Goal: Find specific fact: Find specific fact

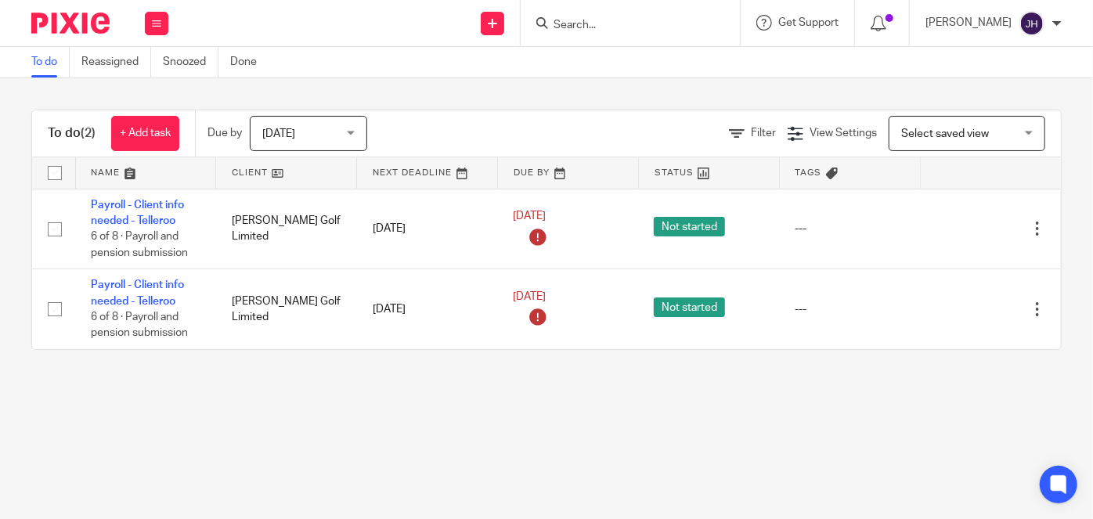
click at [693, 23] on input "Search" at bounding box center [622, 26] width 141 height 14
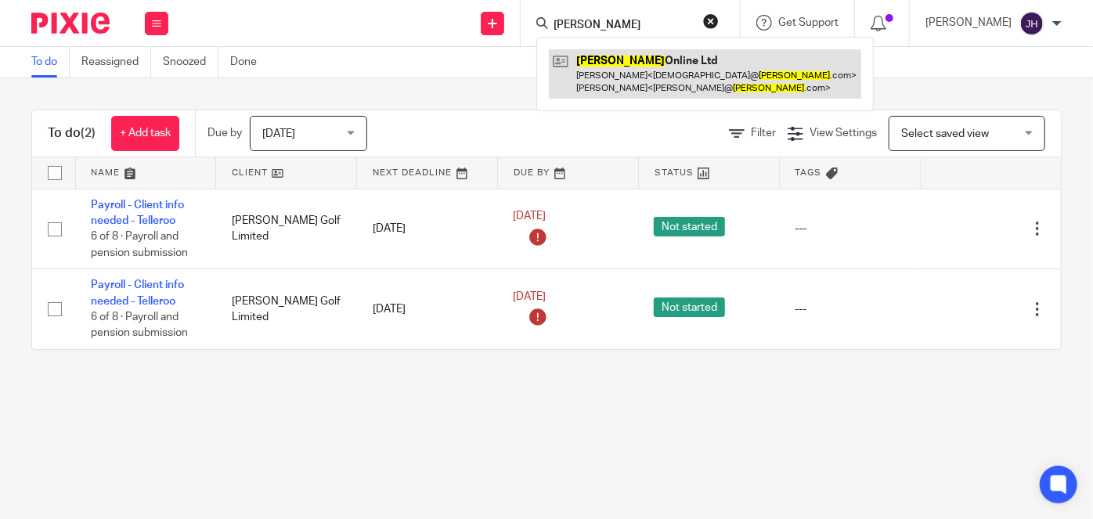
type input "medino"
click at [645, 88] on link at bounding box center [705, 73] width 312 height 49
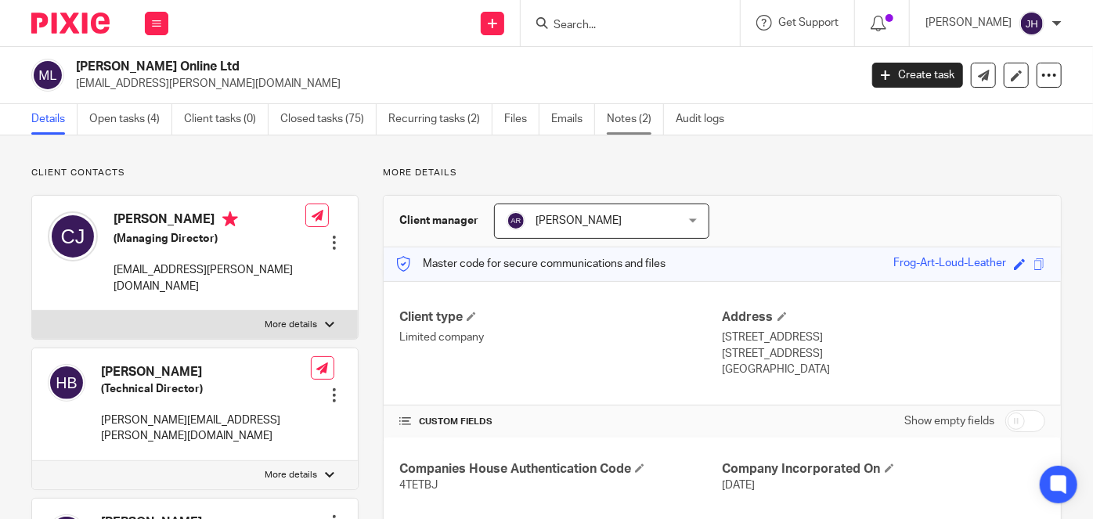
click at [632, 117] on link "Notes (2)" at bounding box center [635, 119] width 57 height 31
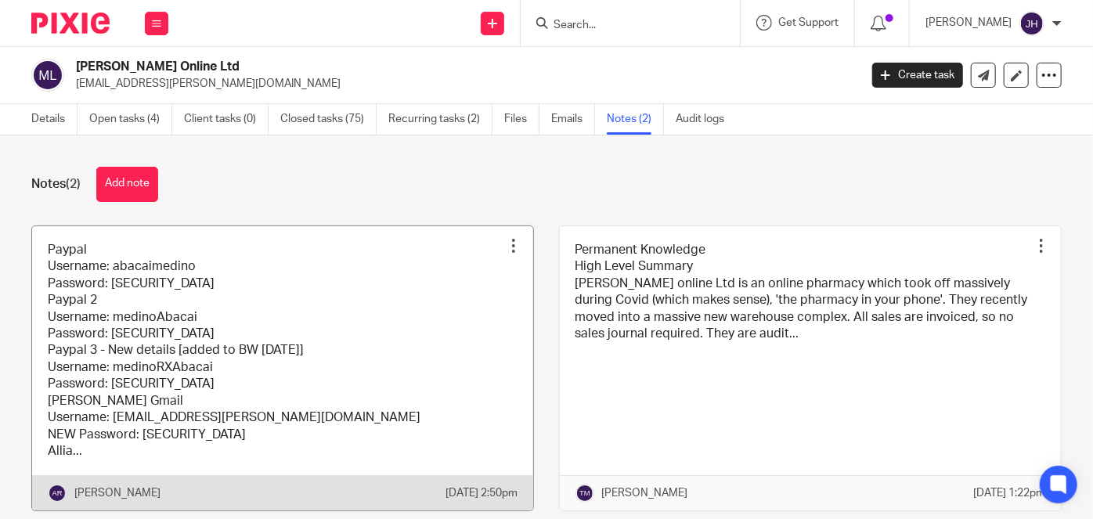
click at [376, 319] on link at bounding box center [282, 368] width 501 height 285
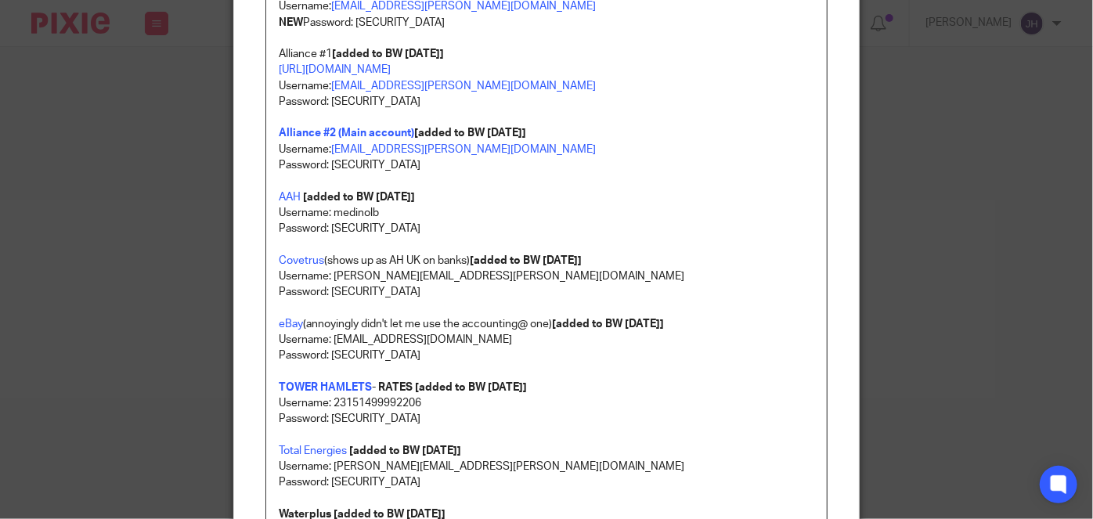
scroll to position [498, 0]
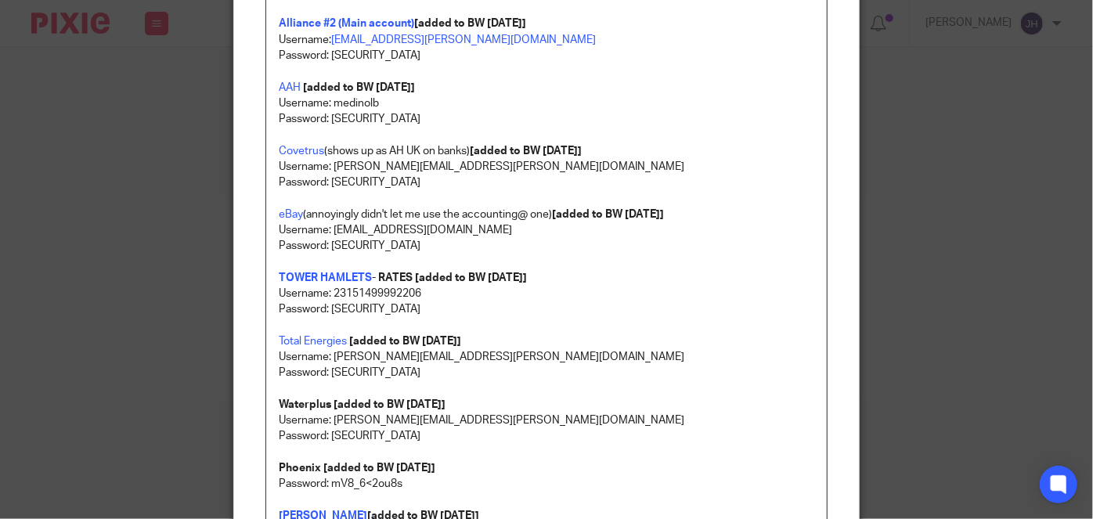
drag, startPoint x: 292, startPoint y: 134, endPoint x: 294, endPoint y: 143, distance: 8.8
click at [292, 134] on p at bounding box center [547, 135] width 536 height 16
click at [293, 153] on link "Covetrus" at bounding box center [301, 151] width 45 height 11
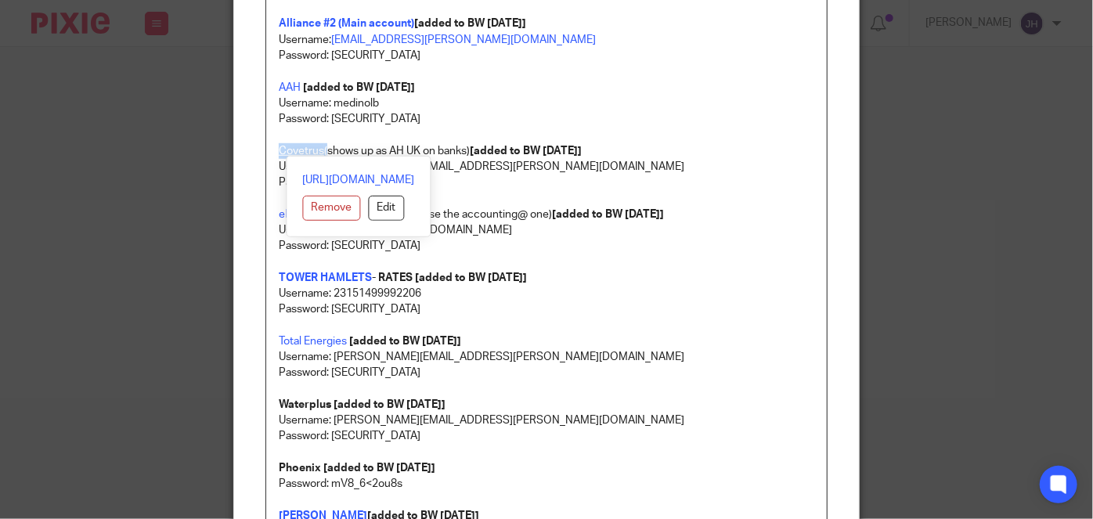
click at [293, 153] on link "Covetrus" at bounding box center [301, 151] width 45 height 11
click at [319, 176] on link "[URL][DOMAIN_NAME]" at bounding box center [359, 180] width 112 height 16
click at [802, 220] on div "Paypal Username: abacaimedino Password: [SECURITY_DATA] Paypal 2 Username: medi…" at bounding box center [546, 177] width 561 height 1015
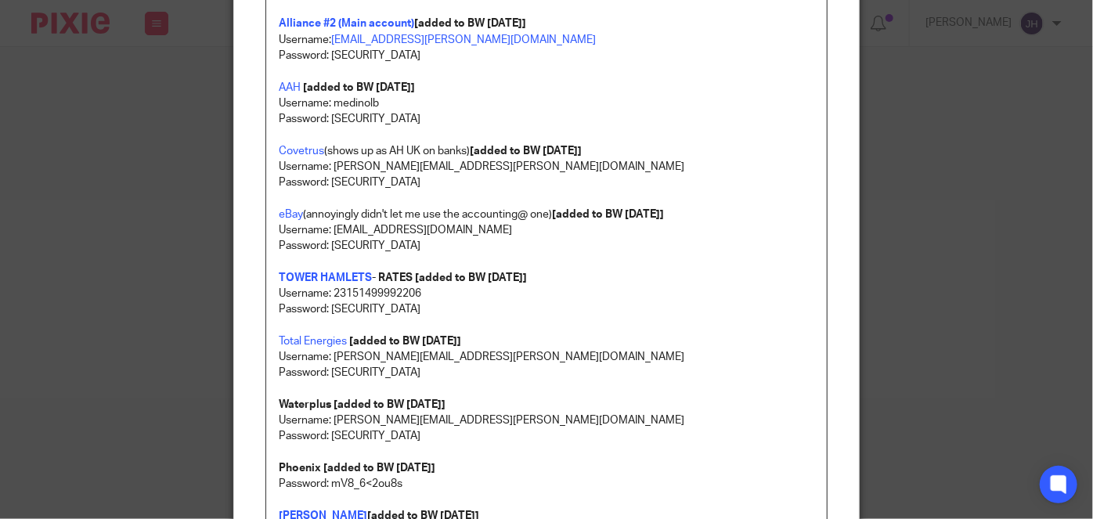
click at [348, 164] on p "Username: [PERSON_NAME][EMAIL_ADDRESS][PERSON_NAME][DOMAIN_NAME]" at bounding box center [547, 167] width 536 height 16
drag, startPoint x: 348, startPoint y: 164, endPoint x: 436, endPoint y: 164, distance: 87.7
click at [436, 164] on p "Username: [PERSON_NAME][EMAIL_ADDRESS][PERSON_NAME][DOMAIN_NAME]" at bounding box center [547, 167] width 536 height 16
copy p "[EMAIL_ADDRESS][PERSON_NAME][DOMAIN_NAME]"
